Goal: Contribute content

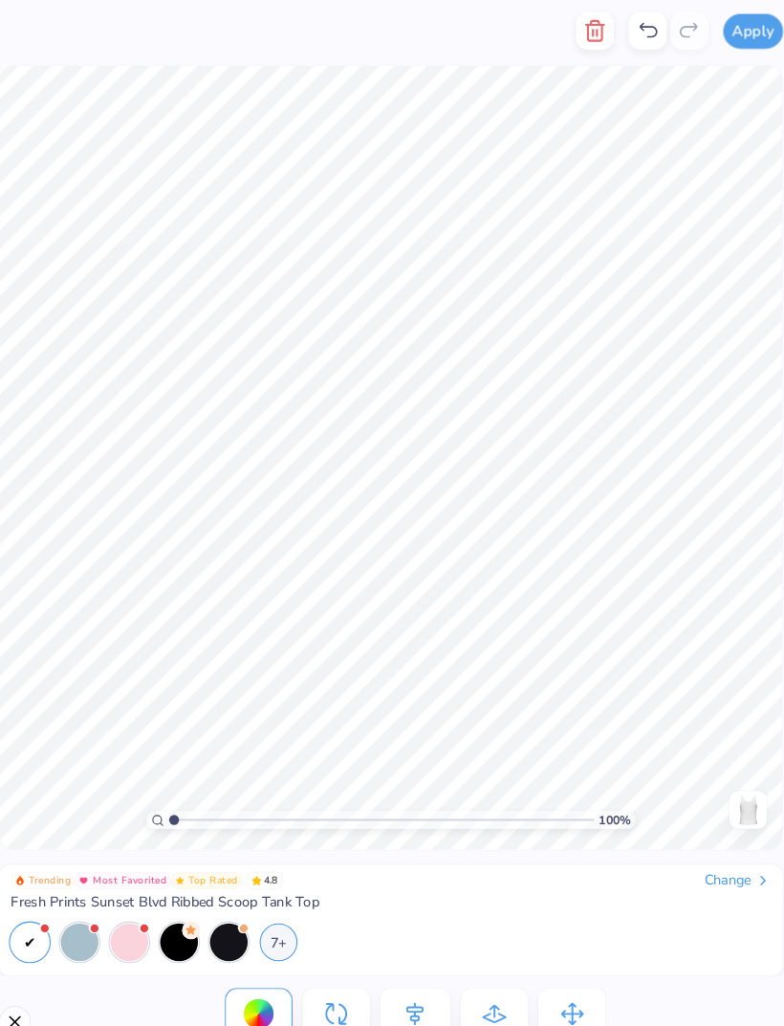
scroll to position [0, 16]
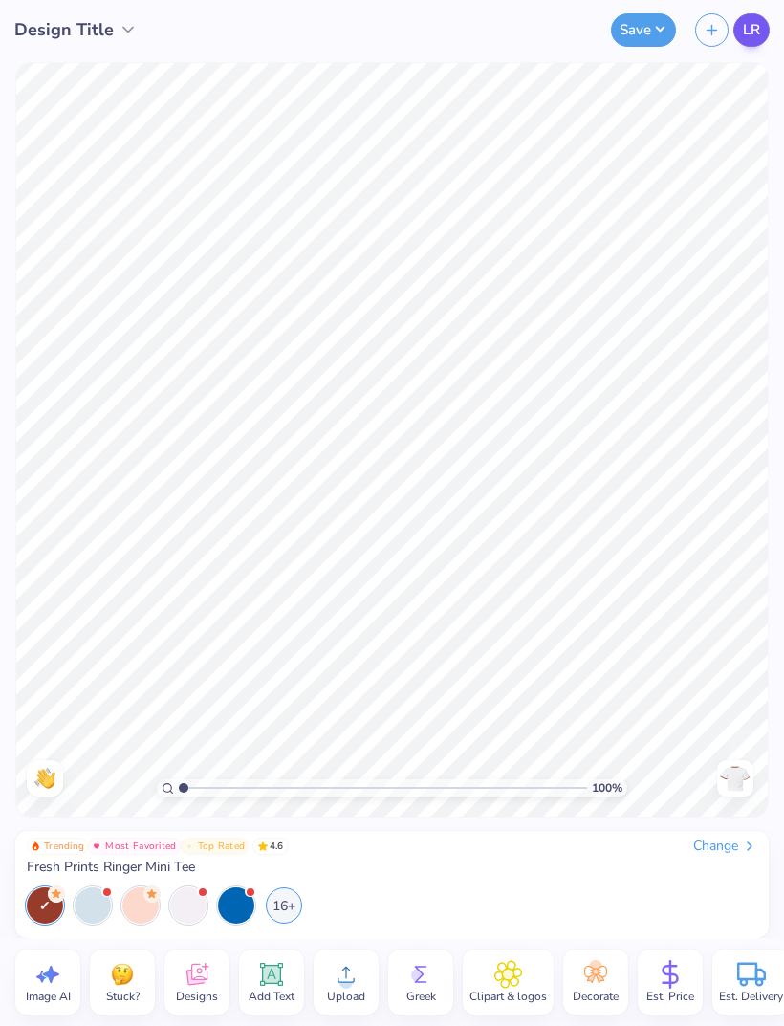
click at [740, 34] on link "LR" at bounding box center [751, 29] width 36 height 33
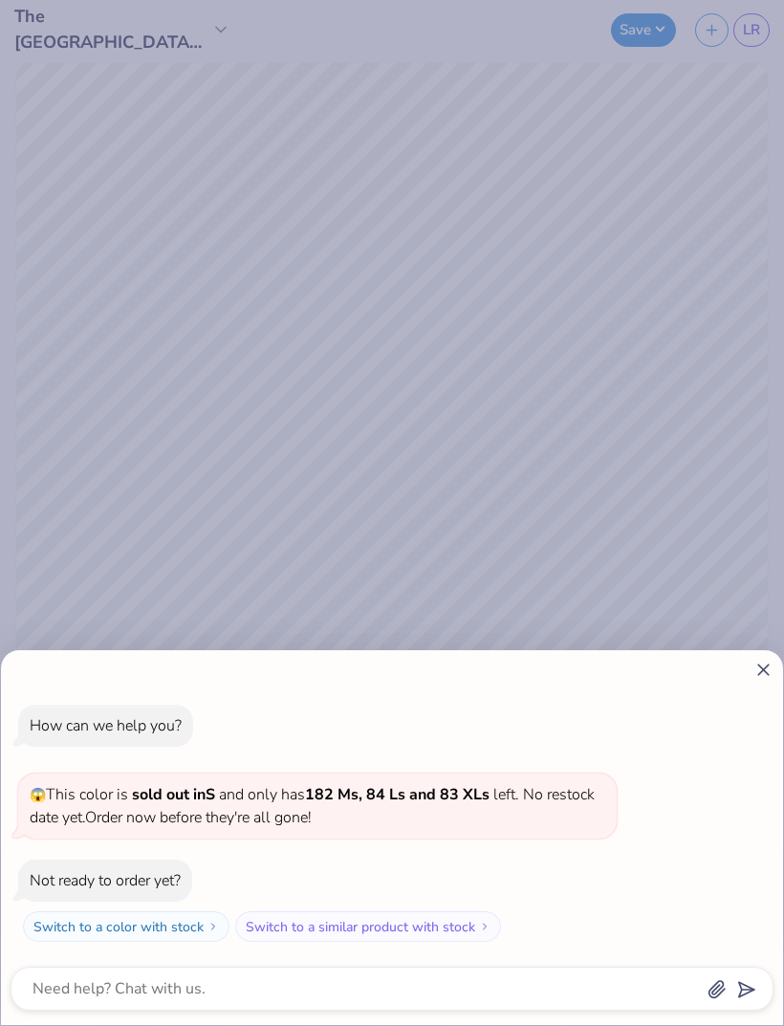
click at [747, 33] on div "How can we help you? 😱 This color is sold out in S and only has 182 Ms, 84 Ls a…" at bounding box center [392, 513] width 784 height 1026
type textarea "x"
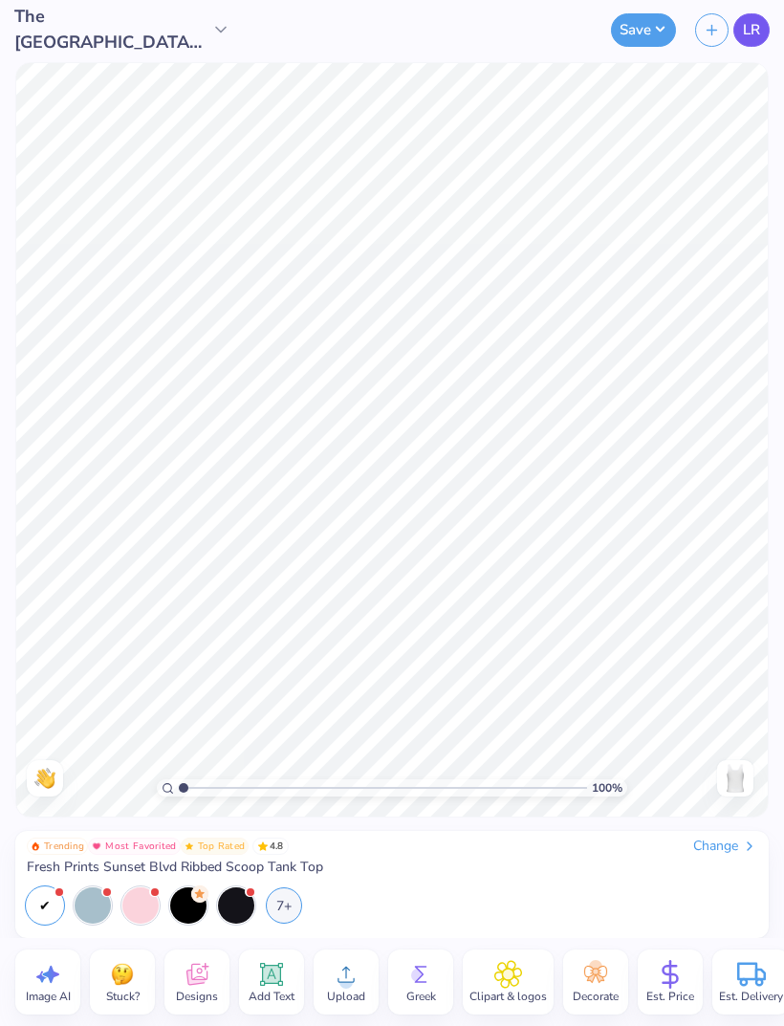
click at [739, 34] on link "LR" at bounding box center [751, 29] width 36 height 33
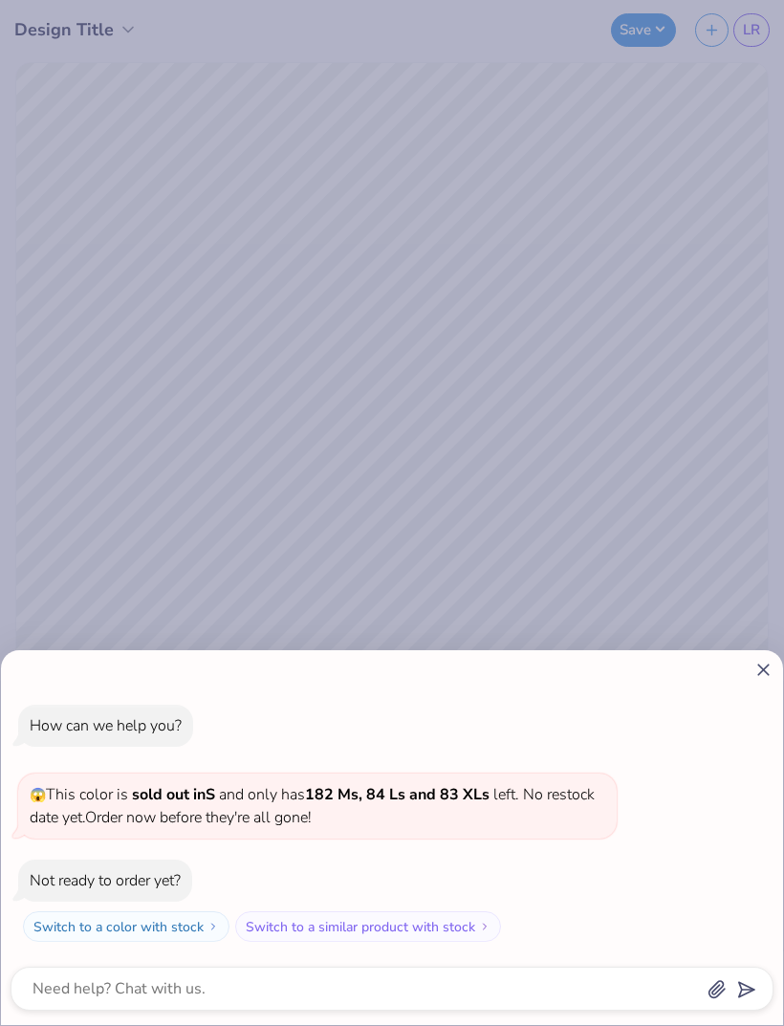
click at [758, 668] on icon at bounding box center [763, 670] width 20 height 20
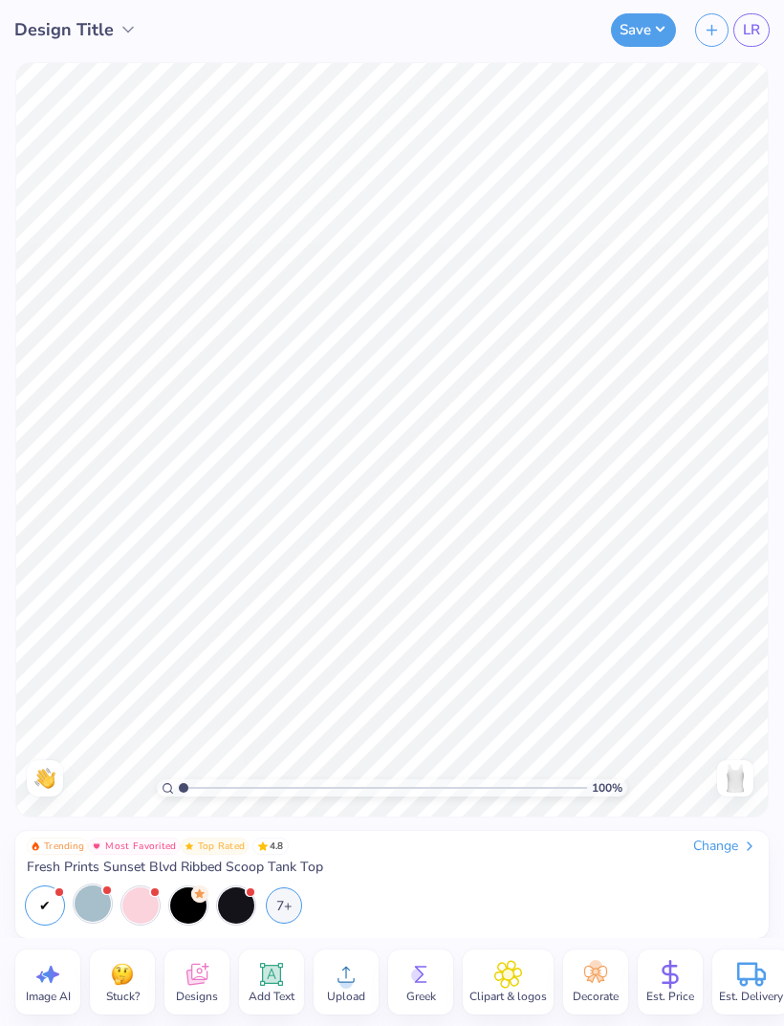
click at [98, 911] on div at bounding box center [93, 903] width 36 height 36
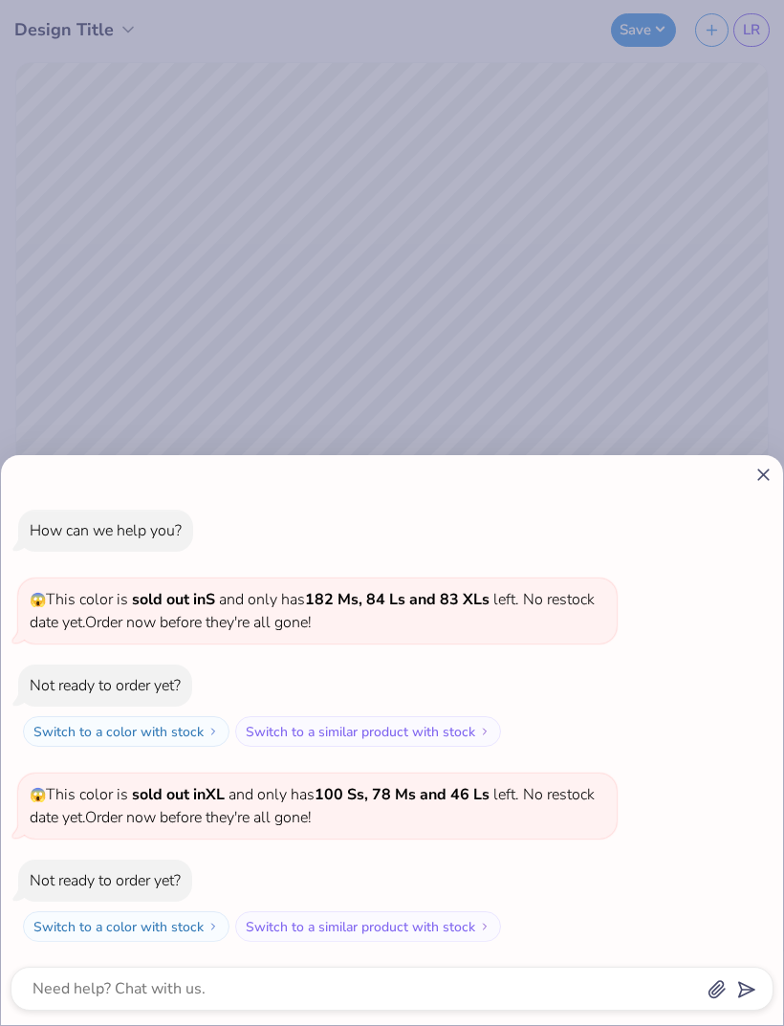
click at [763, 467] on icon at bounding box center [763, 475] width 20 height 20
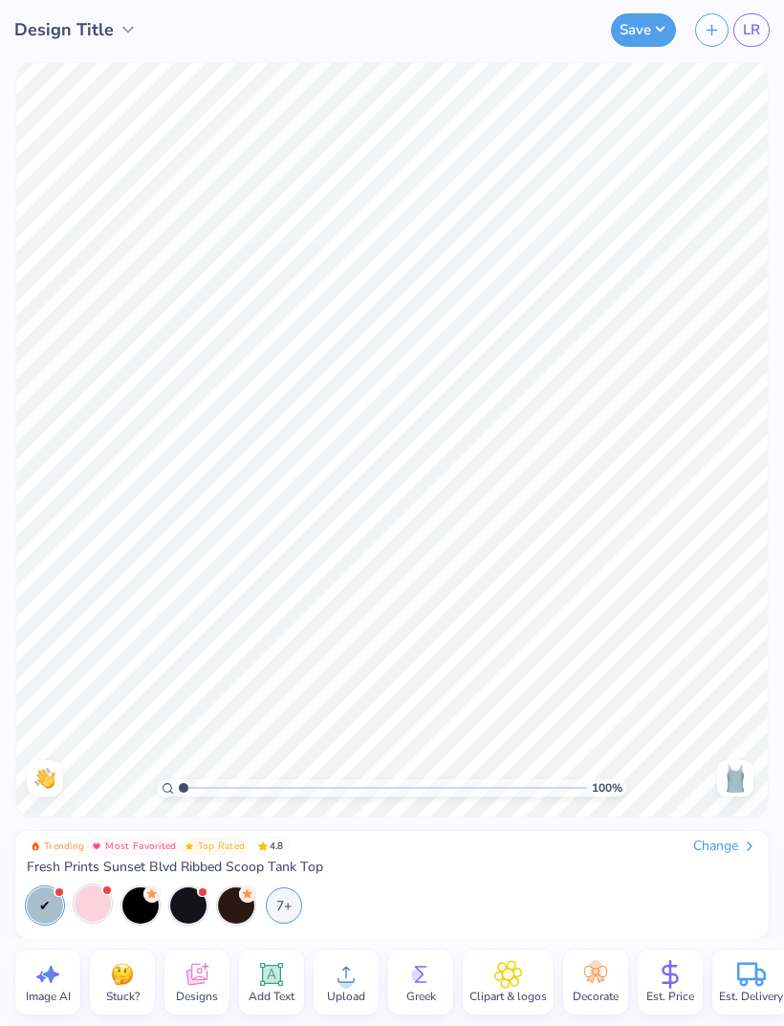
click at [36, 913] on div at bounding box center [45, 905] width 36 height 36
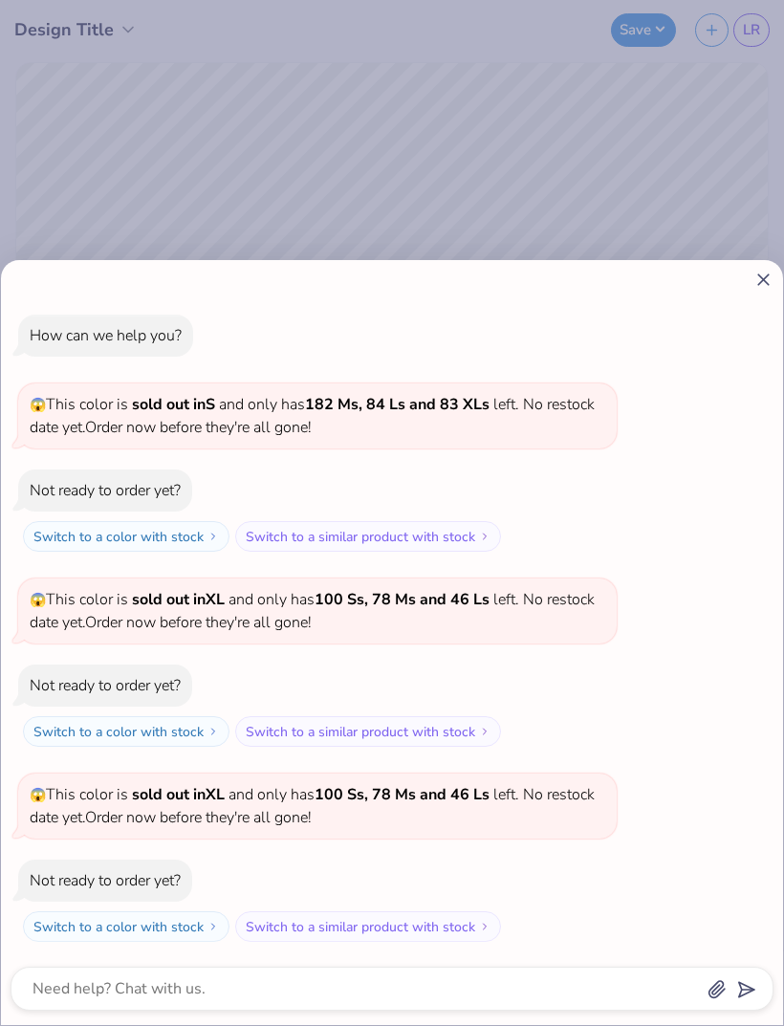
click at [770, 273] on icon at bounding box center [763, 280] width 20 height 20
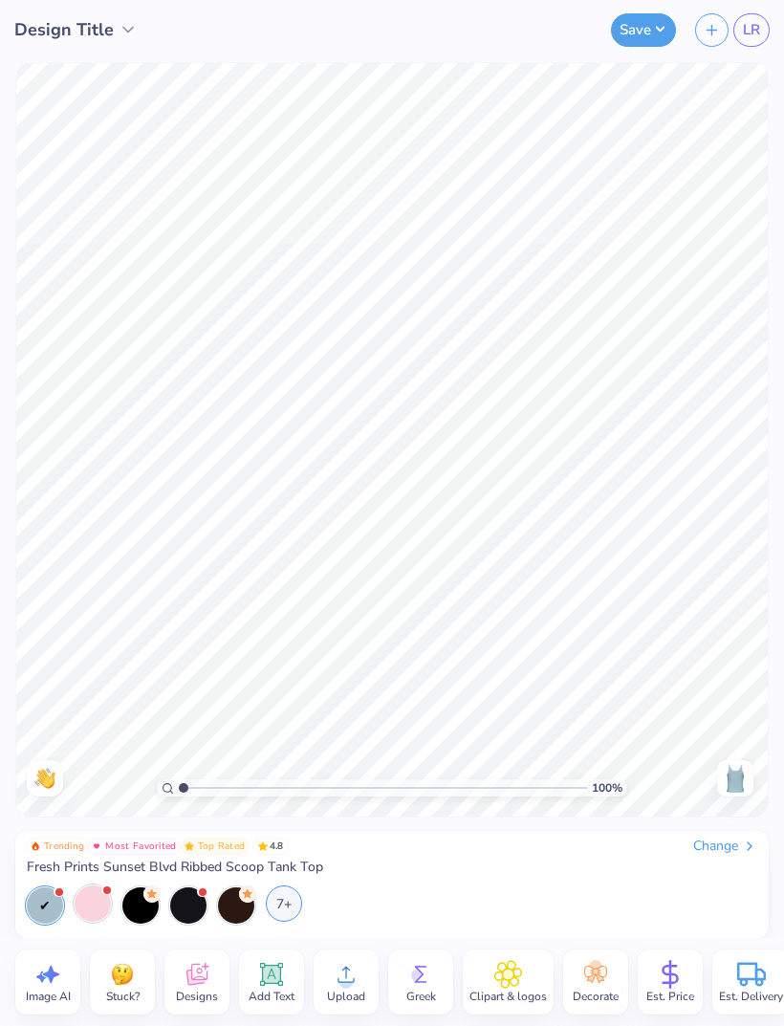
click at [273, 908] on div "7+" at bounding box center [284, 903] width 36 height 36
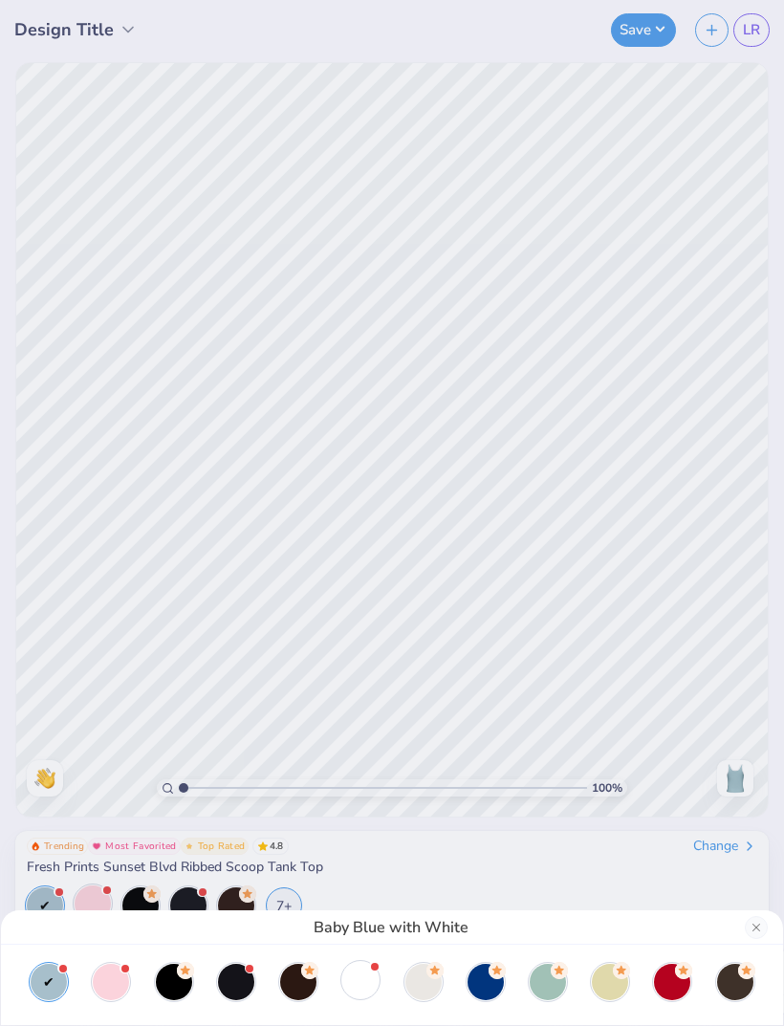
click at [366, 975] on div at bounding box center [360, 980] width 36 height 36
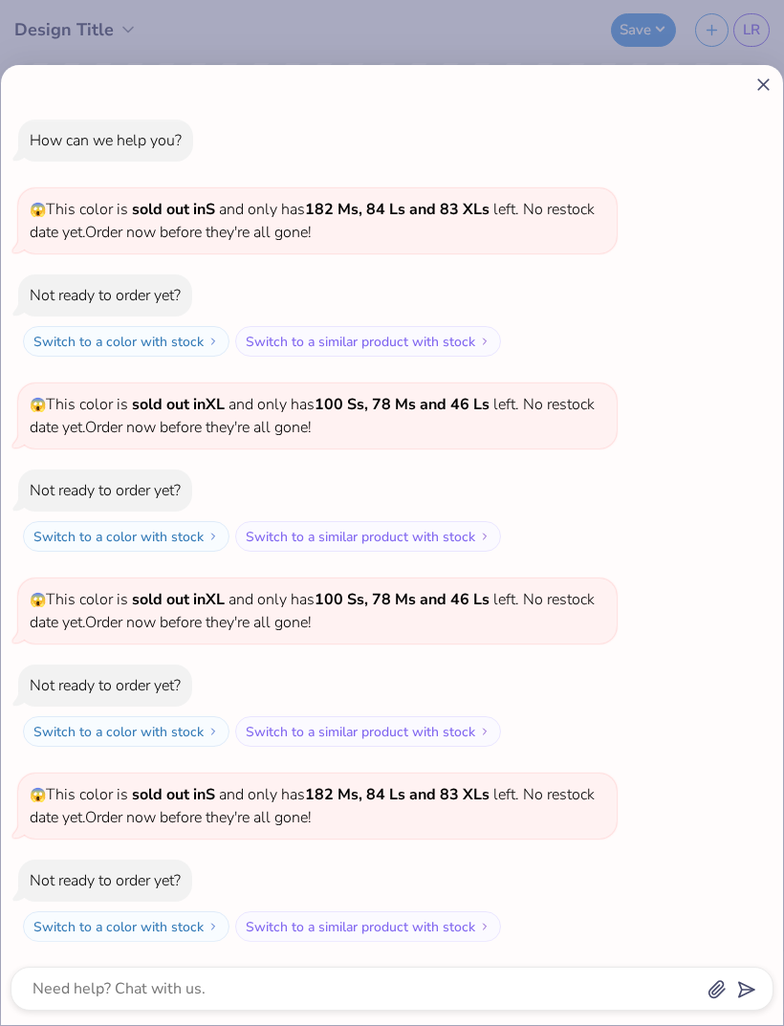
click at [768, 78] on icon at bounding box center [763, 85] width 20 height 20
type textarea "x"
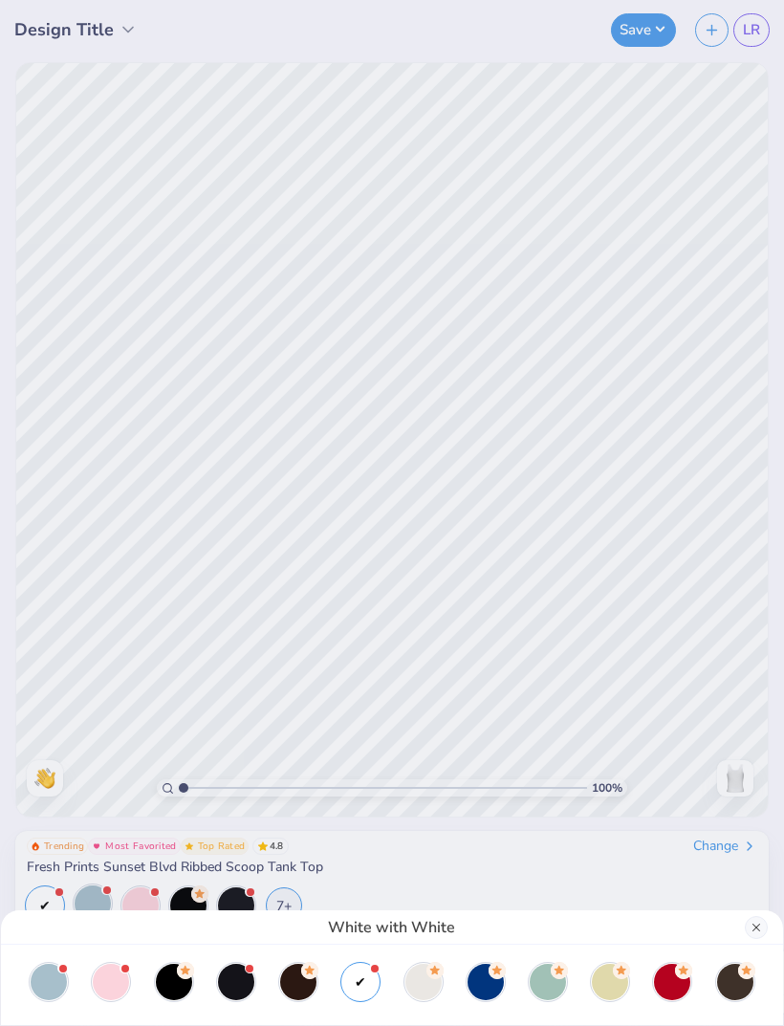
click at [746, 934] on button "Close" at bounding box center [756, 927] width 23 height 23
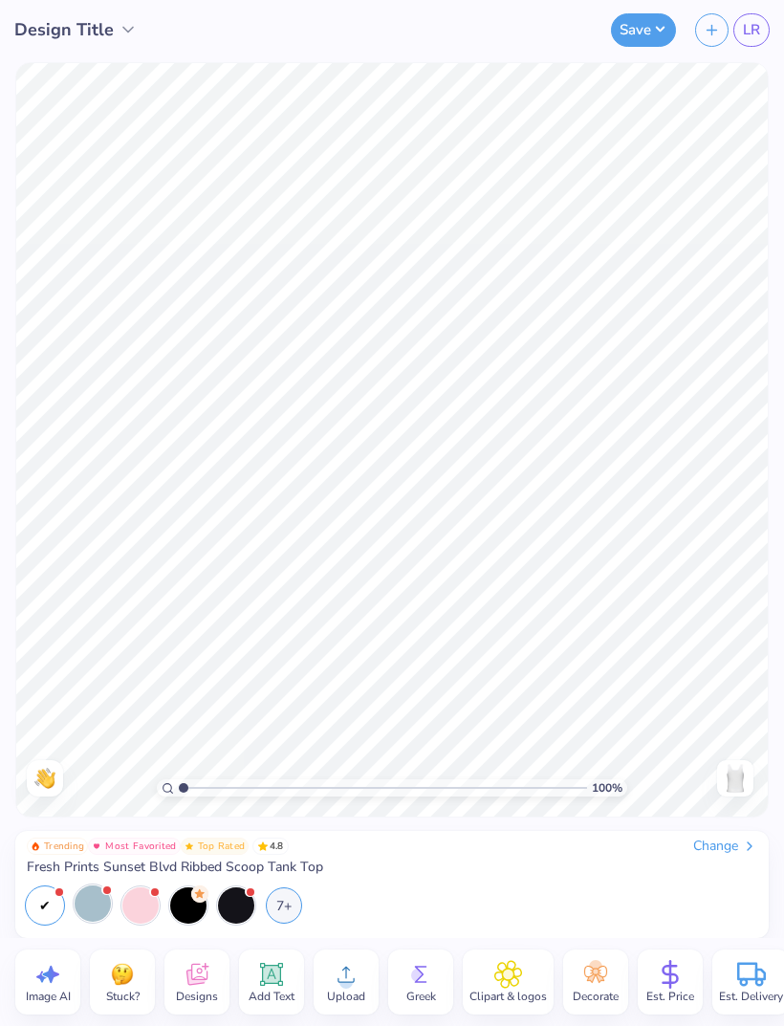
click at [341, 997] on span "Upload" at bounding box center [346, 995] width 38 height 15
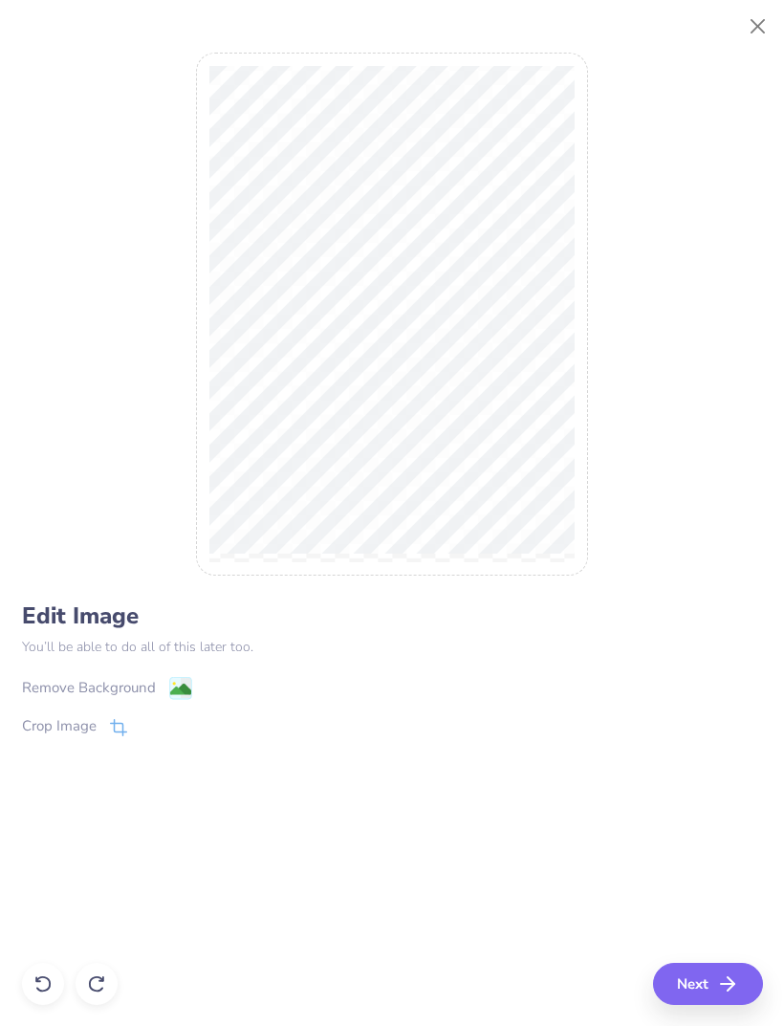
click at [187, 687] on image at bounding box center [179, 689] width 21 height 21
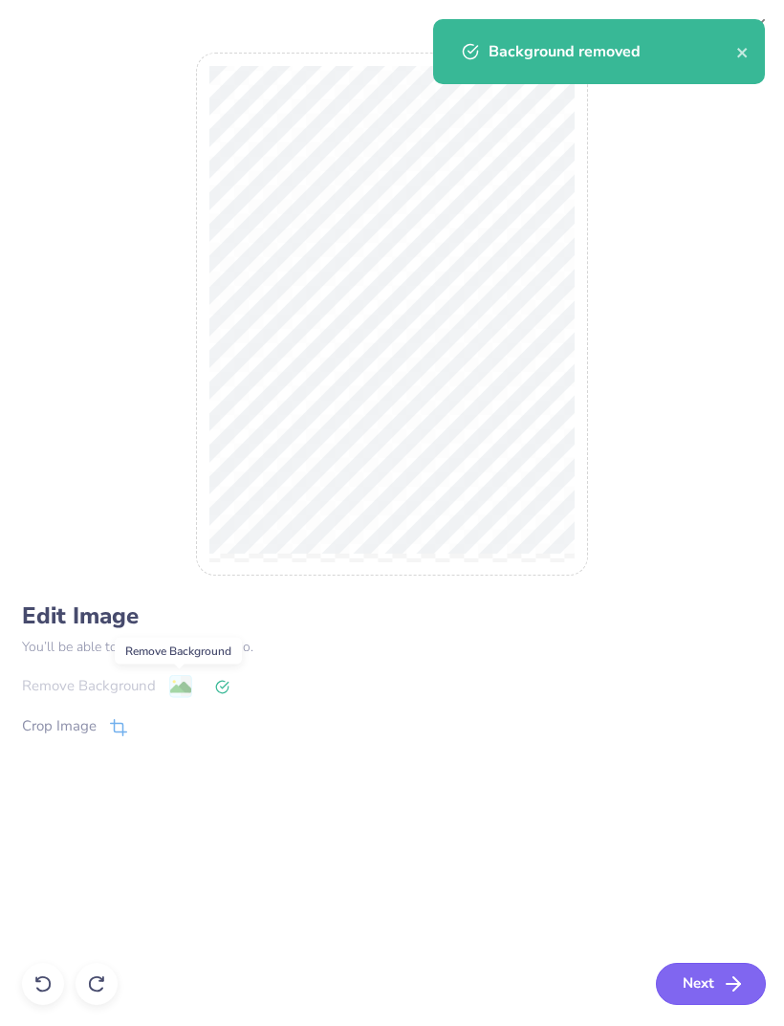
click at [728, 977] on icon "button" at bounding box center [733, 983] width 23 height 23
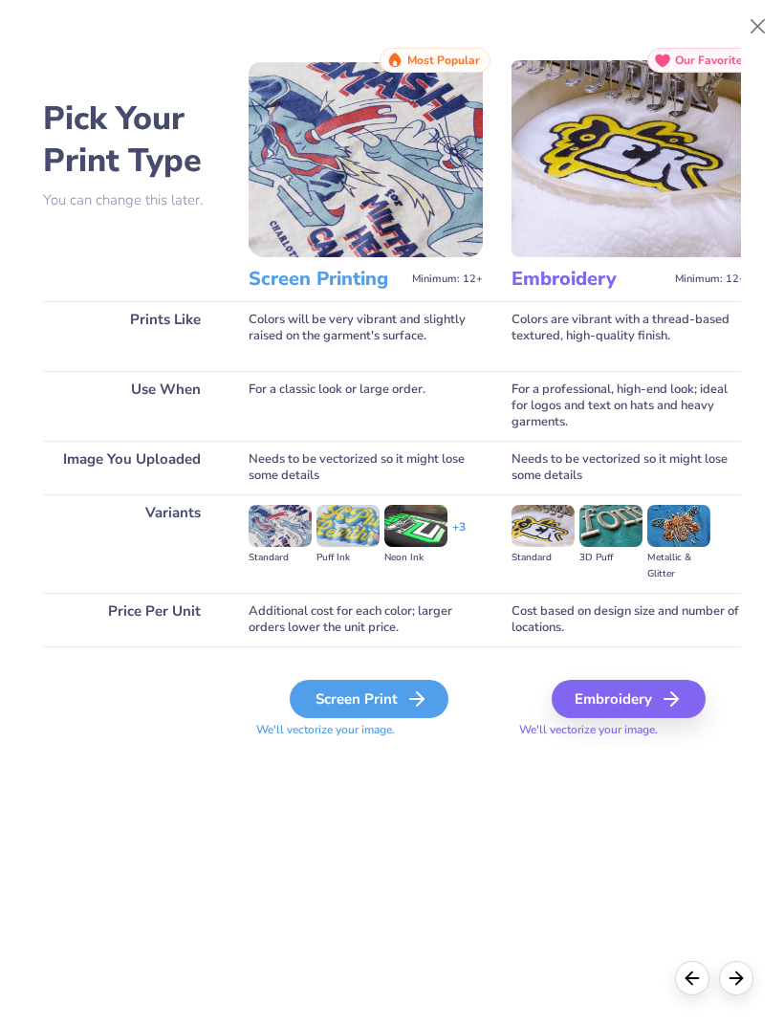
click at [427, 694] on icon at bounding box center [416, 698] width 23 height 23
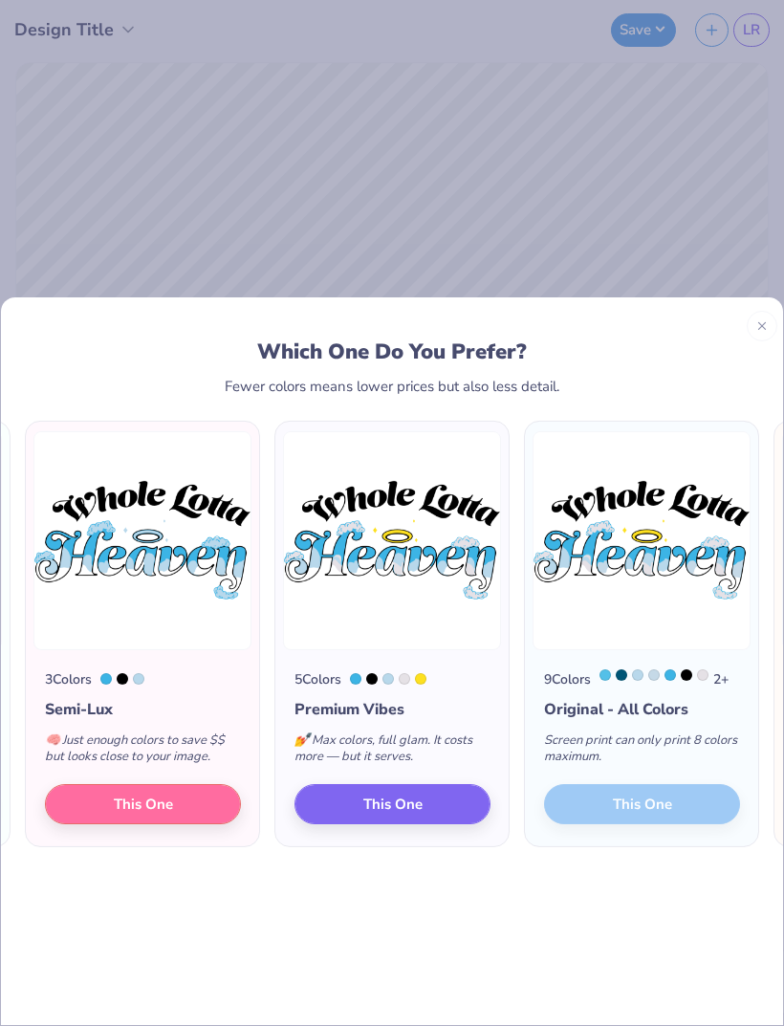
click at [685, 775] on div "9 Colors 2 + Original - All Colors Screen print can only print 8 colors maximum…" at bounding box center [641, 747] width 233 height 197
click at [454, 780] on button "This One" at bounding box center [392, 800] width 196 height 40
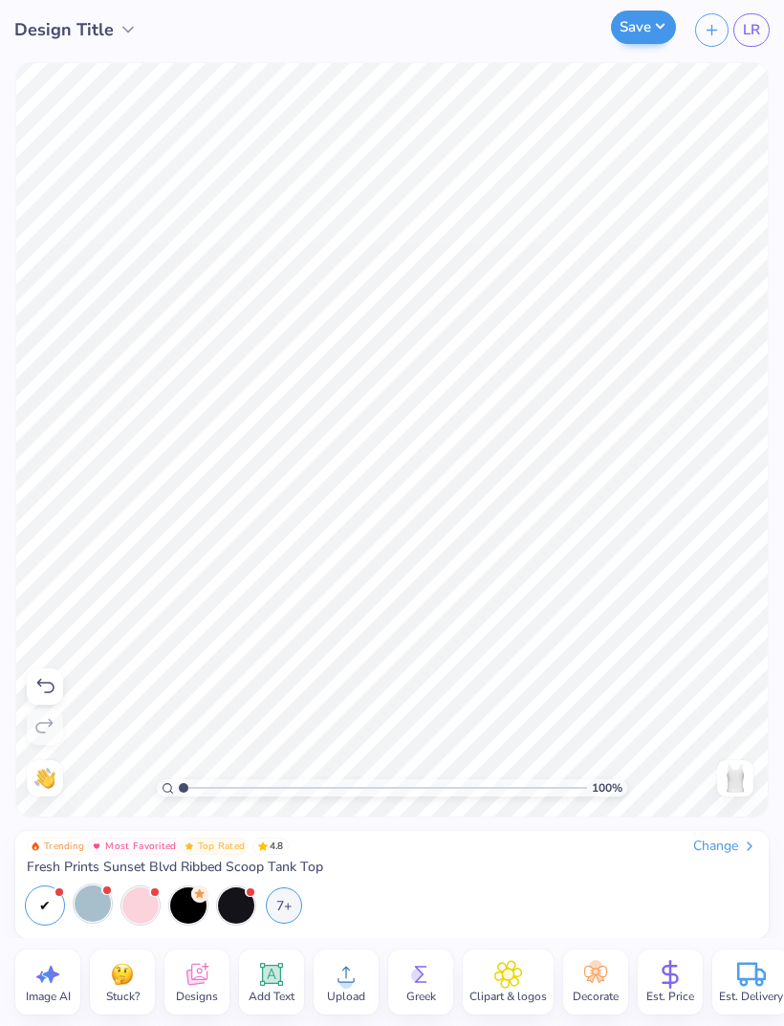
click at [649, 35] on button "Save" at bounding box center [643, 27] width 65 height 33
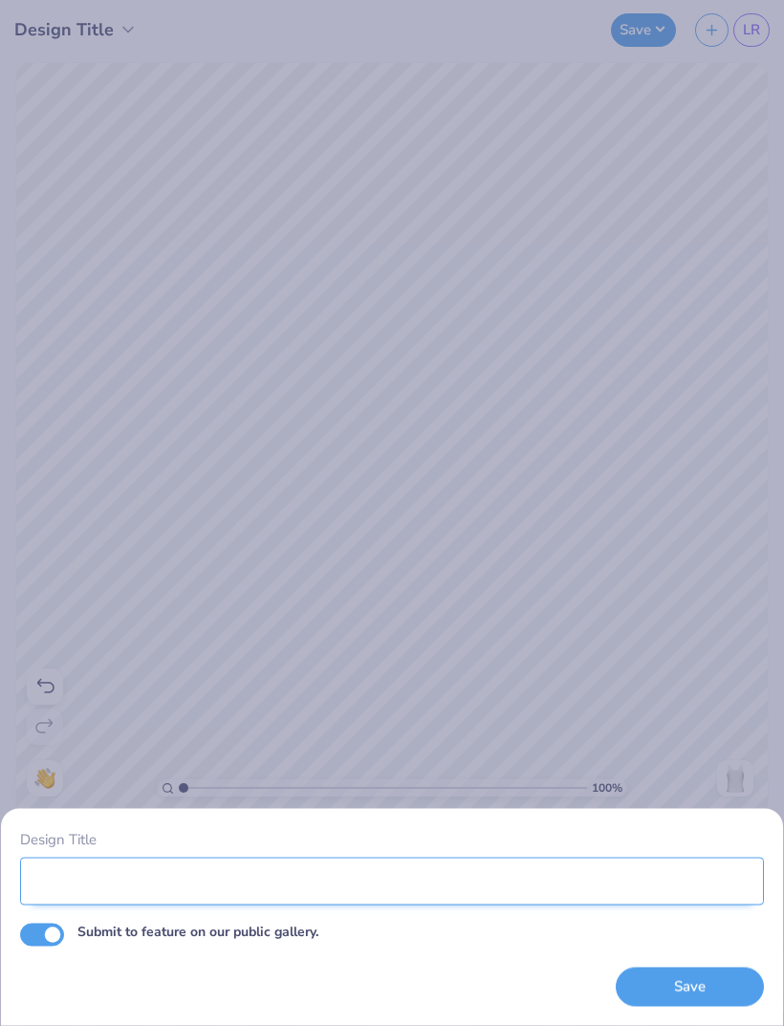
click at [326, 891] on input "Design Title" at bounding box center [392, 880] width 744 height 48
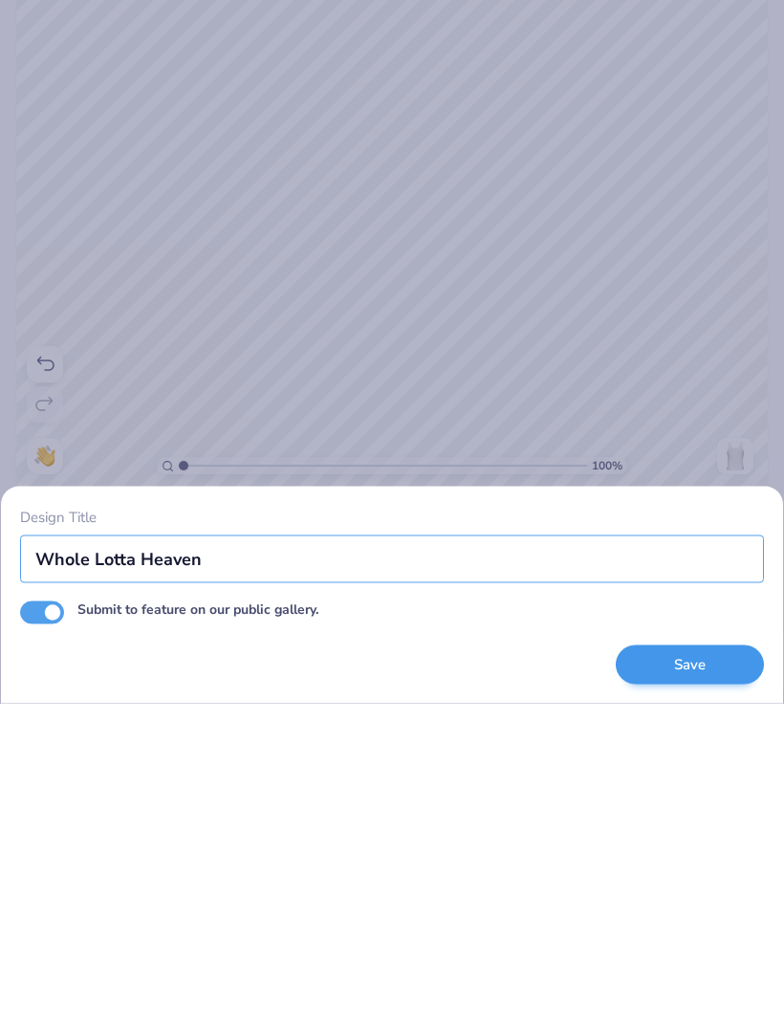
type input "Whole Lotta Heaven"
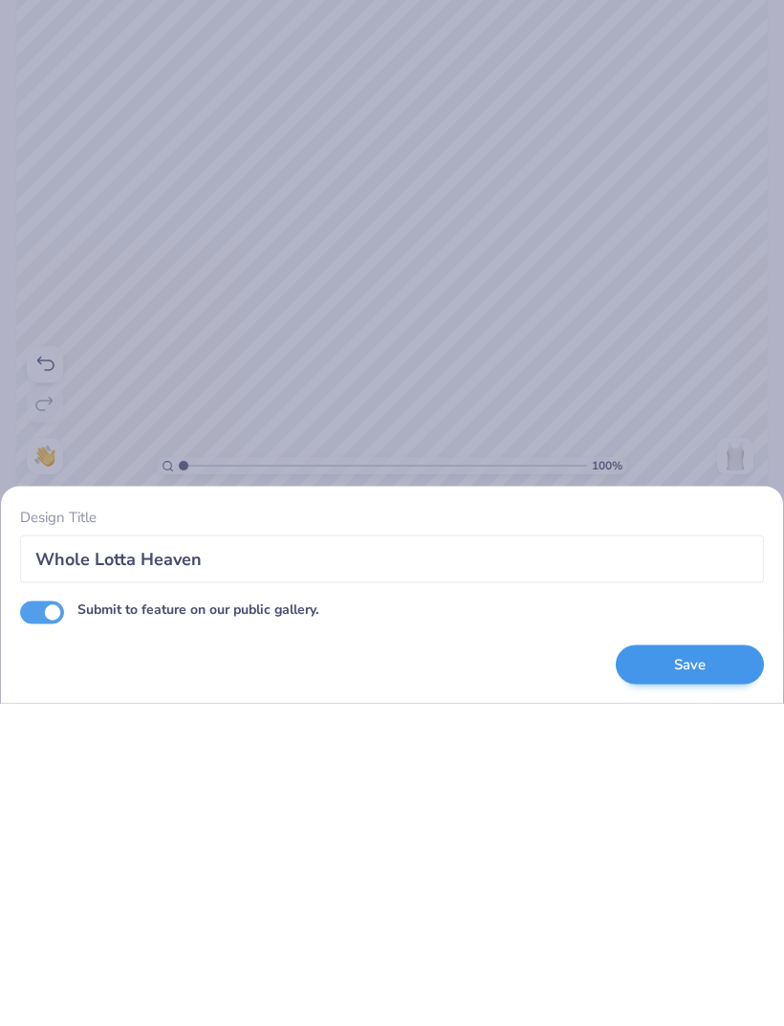
click at [703, 967] on button "Save" at bounding box center [690, 986] width 148 height 39
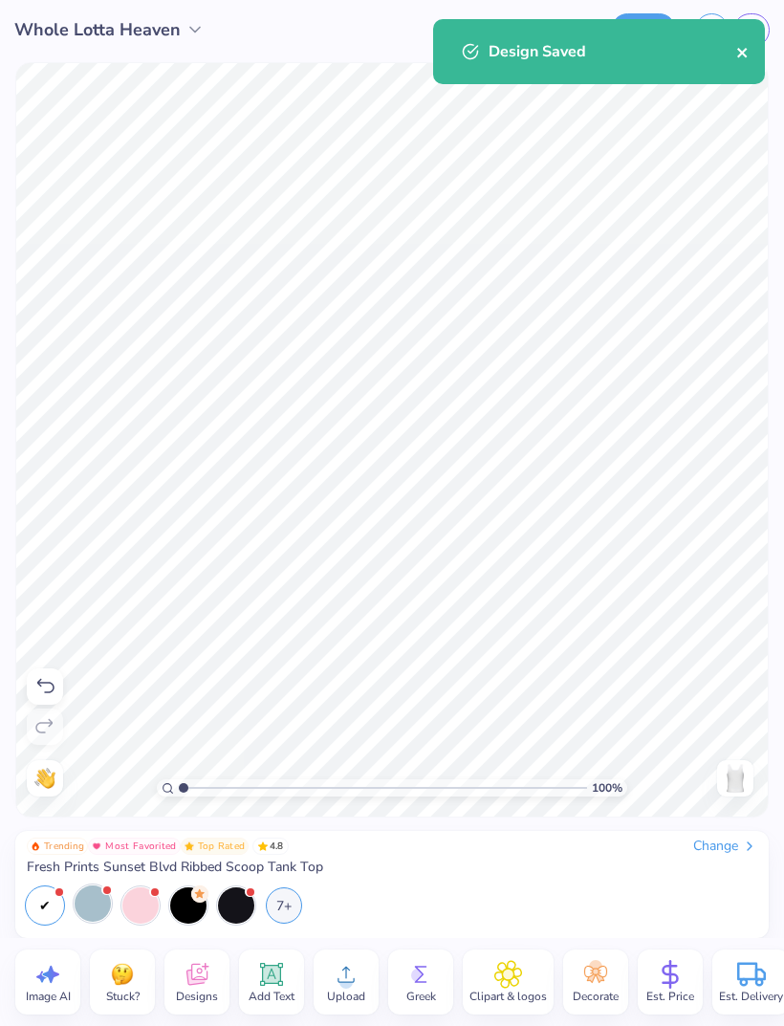
click at [744, 52] on icon "close" at bounding box center [742, 53] width 10 height 10
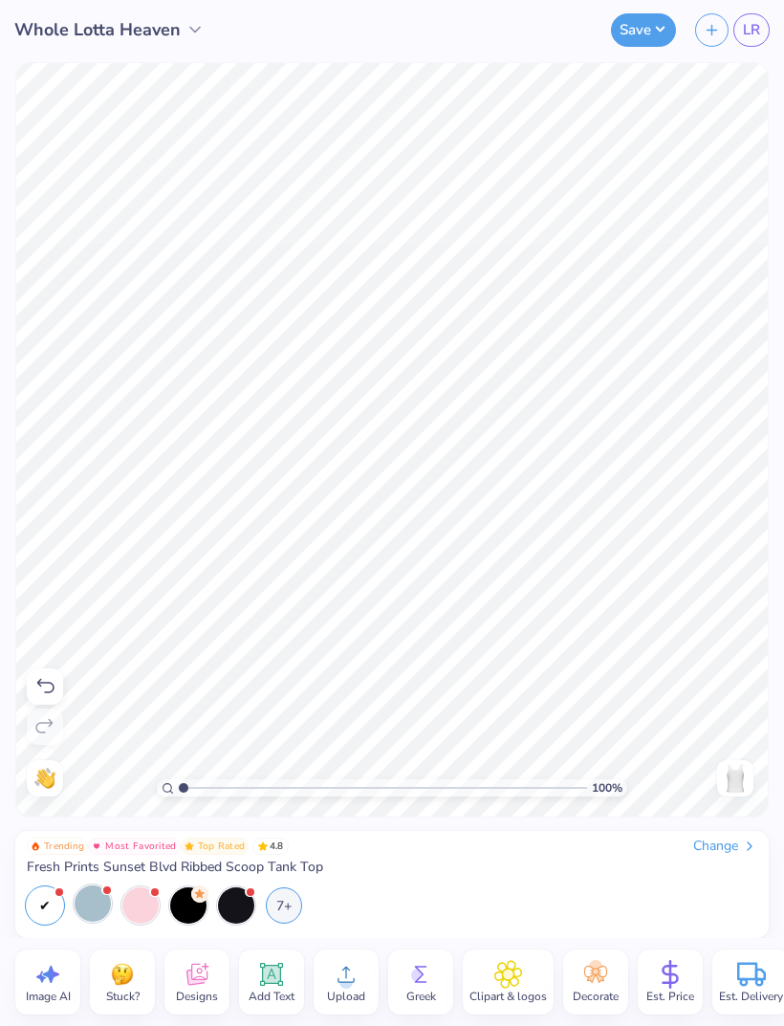
click at [753, 23] on div "Design Saved" at bounding box center [598, 19] width 339 height 8
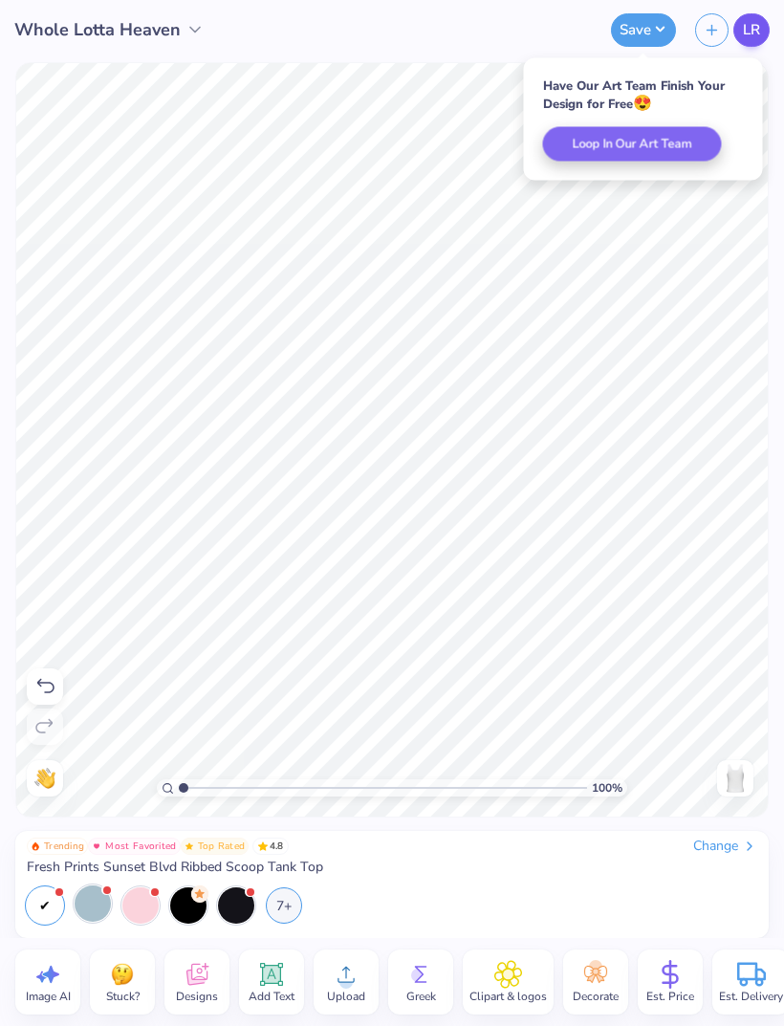
click at [758, 38] on span "LR" at bounding box center [751, 30] width 17 height 22
